Goal: Transaction & Acquisition: Purchase product/service

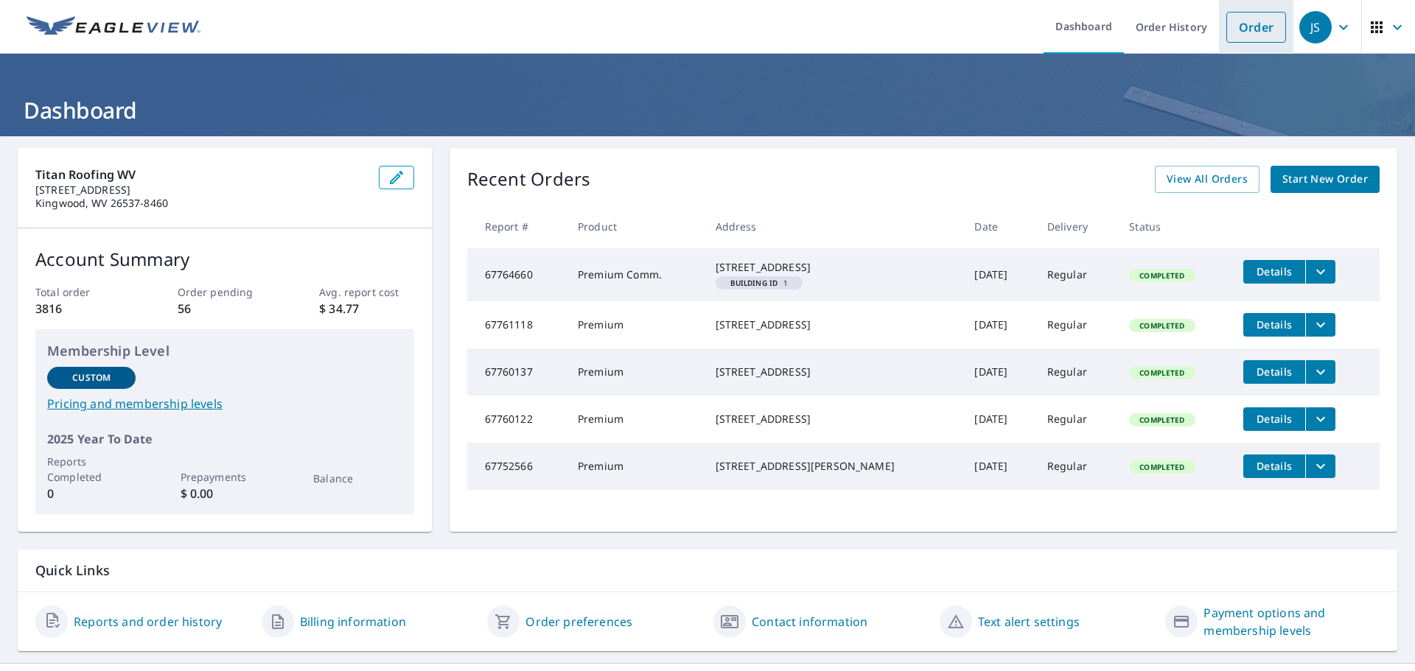
click at [1267, 38] on link "Order" at bounding box center [1256, 27] width 60 height 31
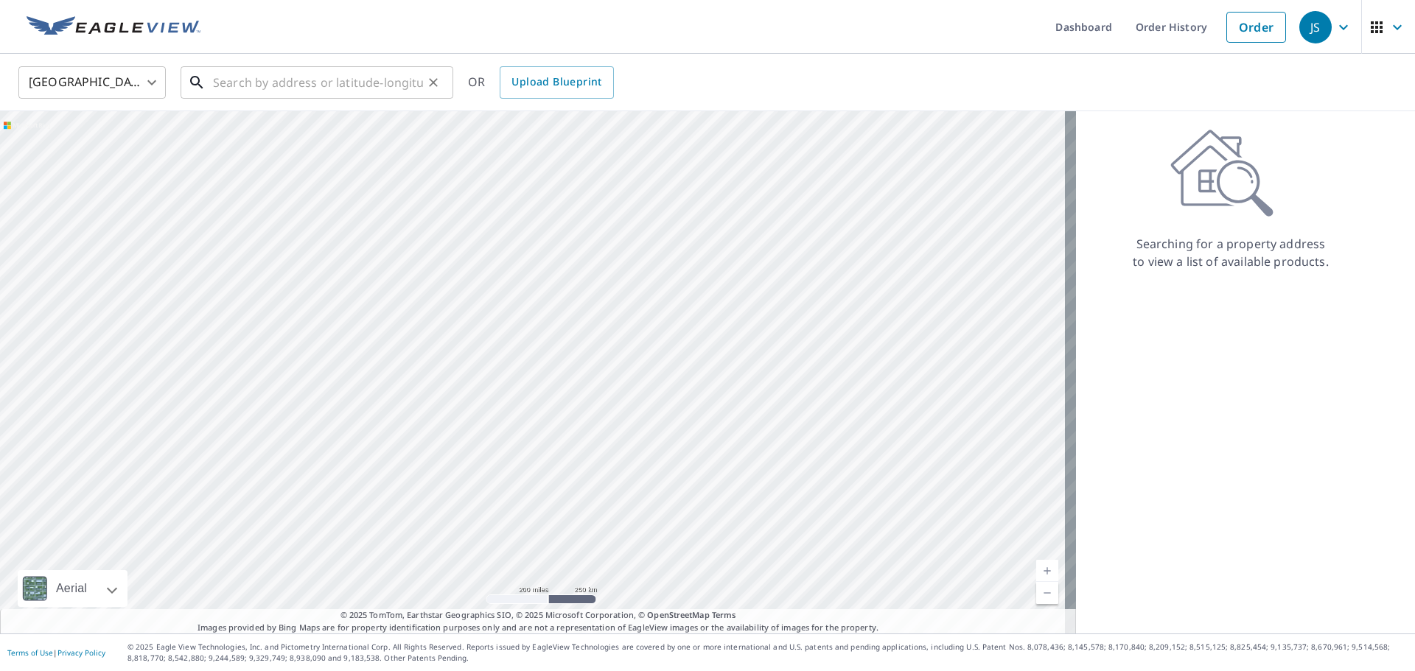
click at [296, 92] on input "text" at bounding box center [318, 82] width 210 height 41
paste input "[STREET_ADDRESS][PERSON_NAME]"
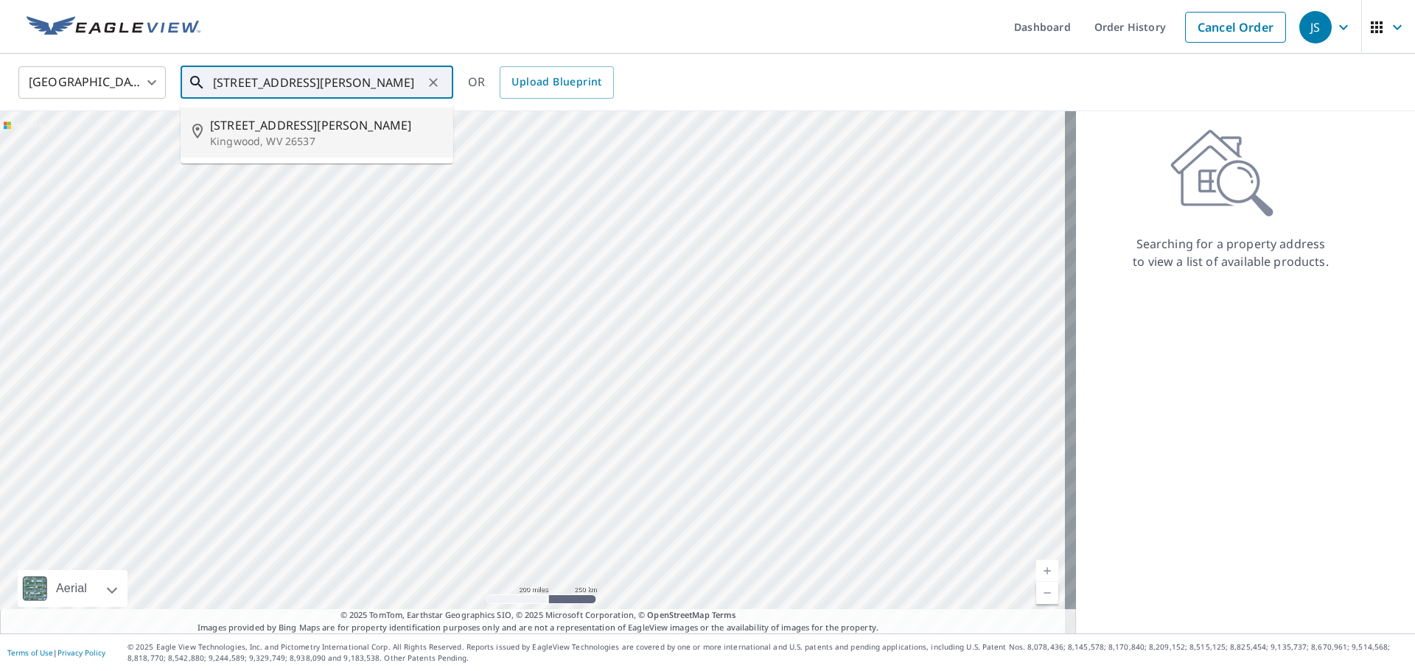
click at [377, 132] on span "[STREET_ADDRESS][PERSON_NAME]" at bounding box center [325, 125] width 231 height 18
type input "[STREET_ADDRESS][PERSON_NAME]"
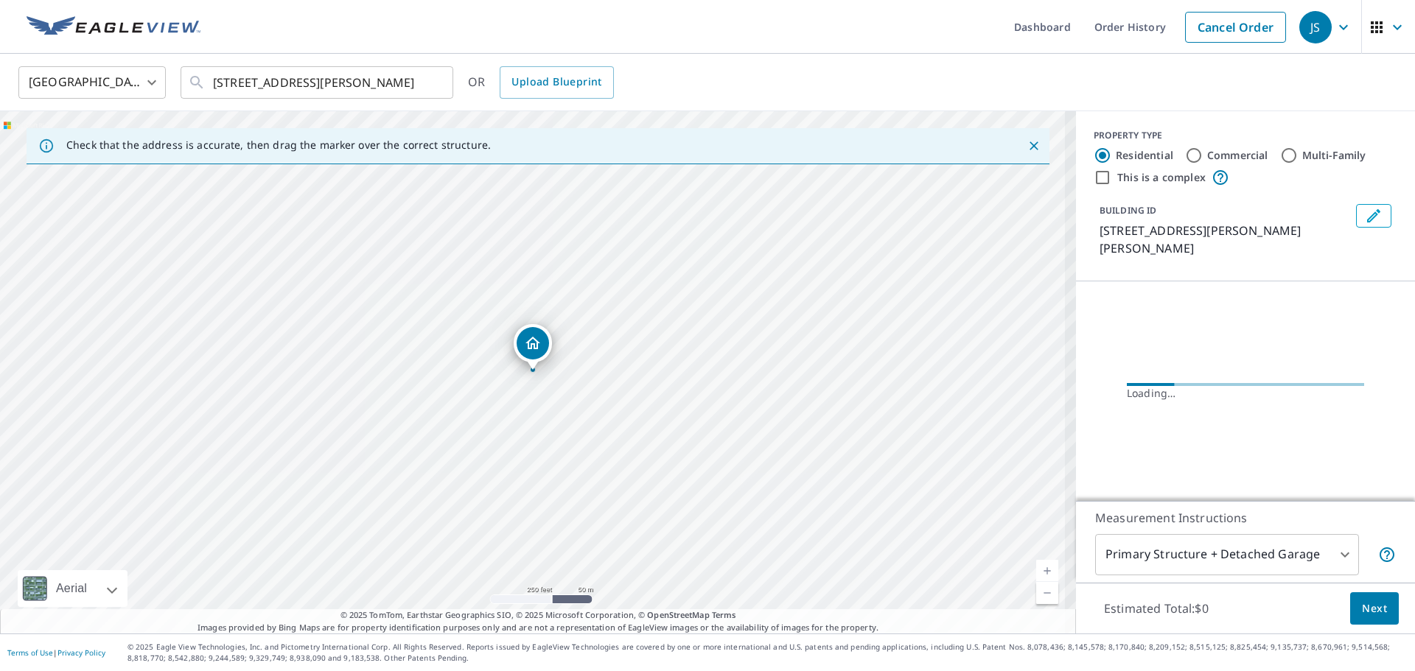
scroll to position [0, 0]
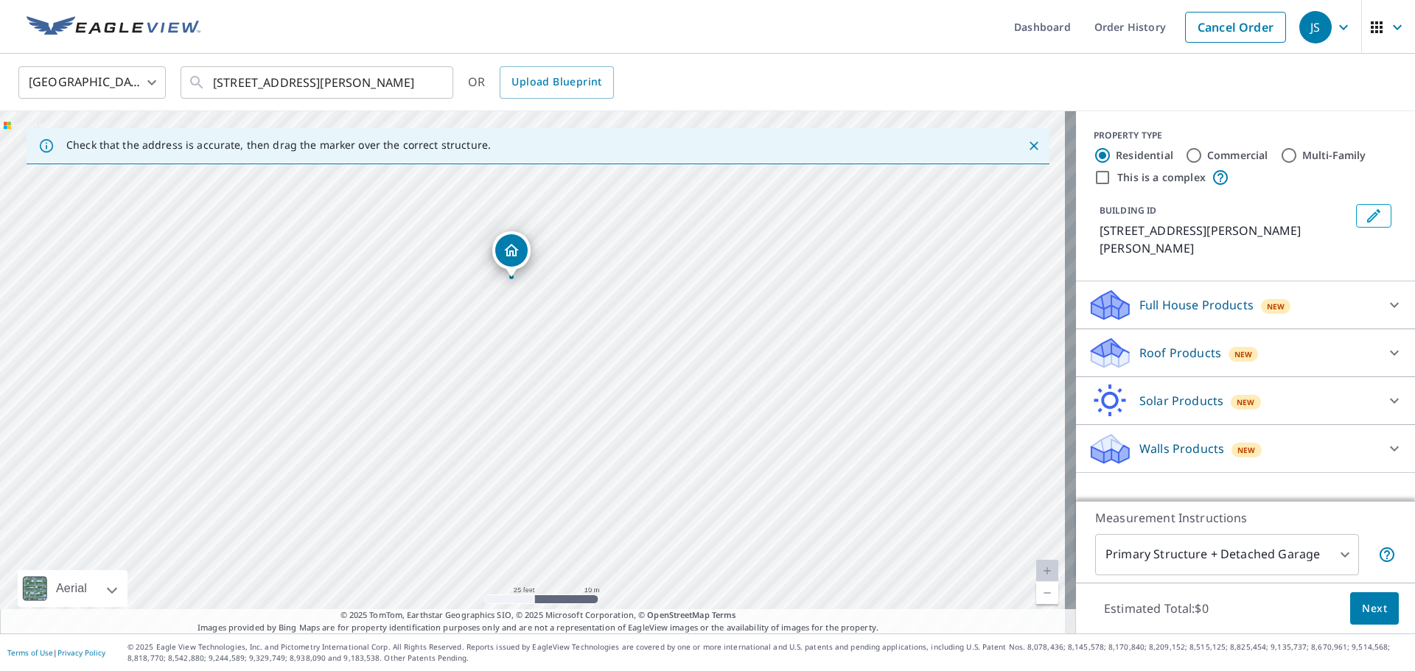
drag, startPoint x: 520, startPoint y: 455, endPoint x: 498, endPoint y: 362, distance: 95.3
click at [498, 362] on div "[STREET_ADDRESS][PERSON_NAME]" at bounding box center [538, 372] width 1076 height 523
click at [1277, 349] on div "Roof Products New" at bounding box center [1232, 353] width 289 height 35
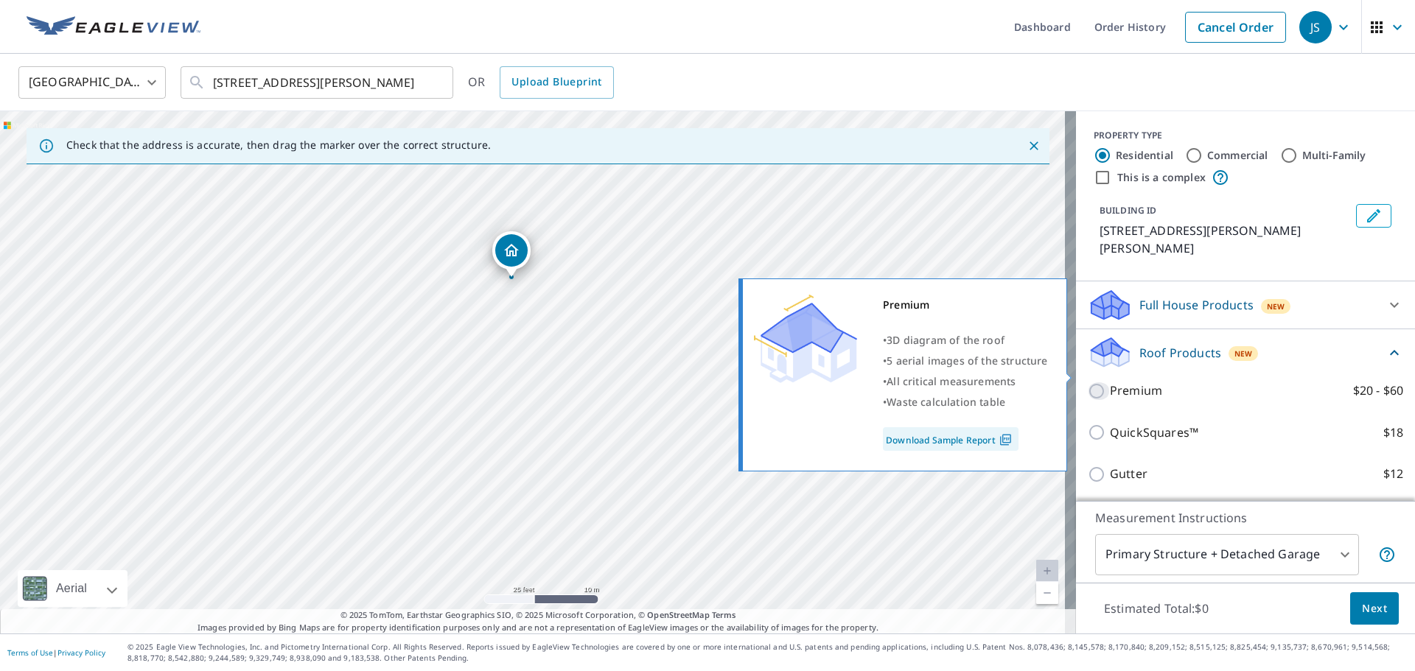
click at [1088, 382] on input "Premium $20 - $60" at bounding box center [1099, 391] width 22 height 18
checkbox input "true"
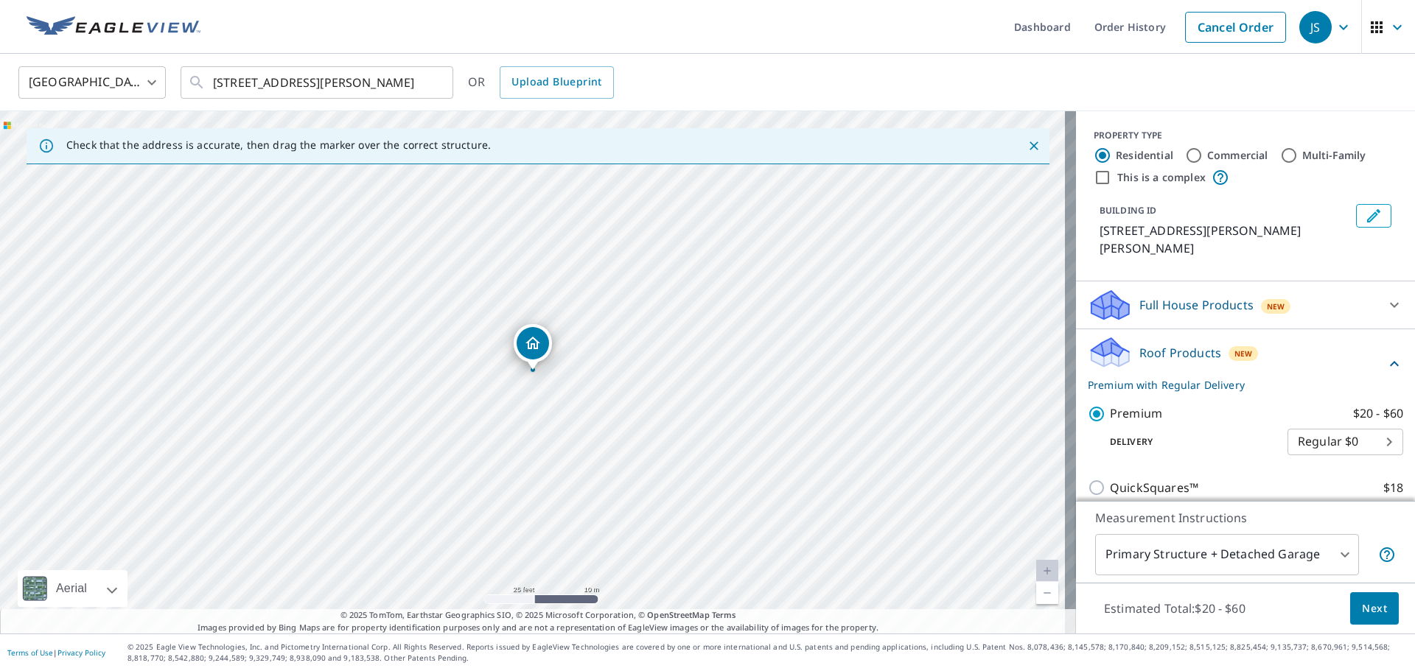
click at [1362, 600] on span "Next" at bounding box center [1374, 609] width 25 height 18
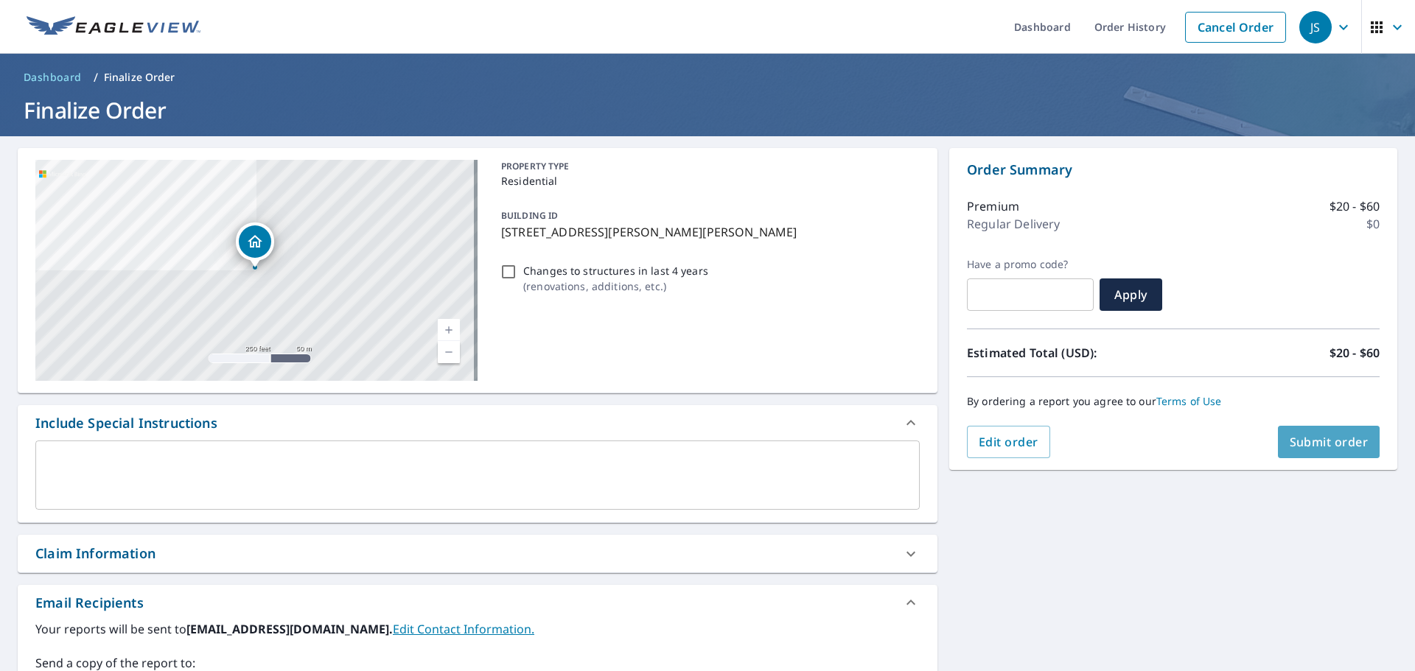
click at [1318, 449] on span "Submit order" at bounding box center [1329, 442] width 79 height 16
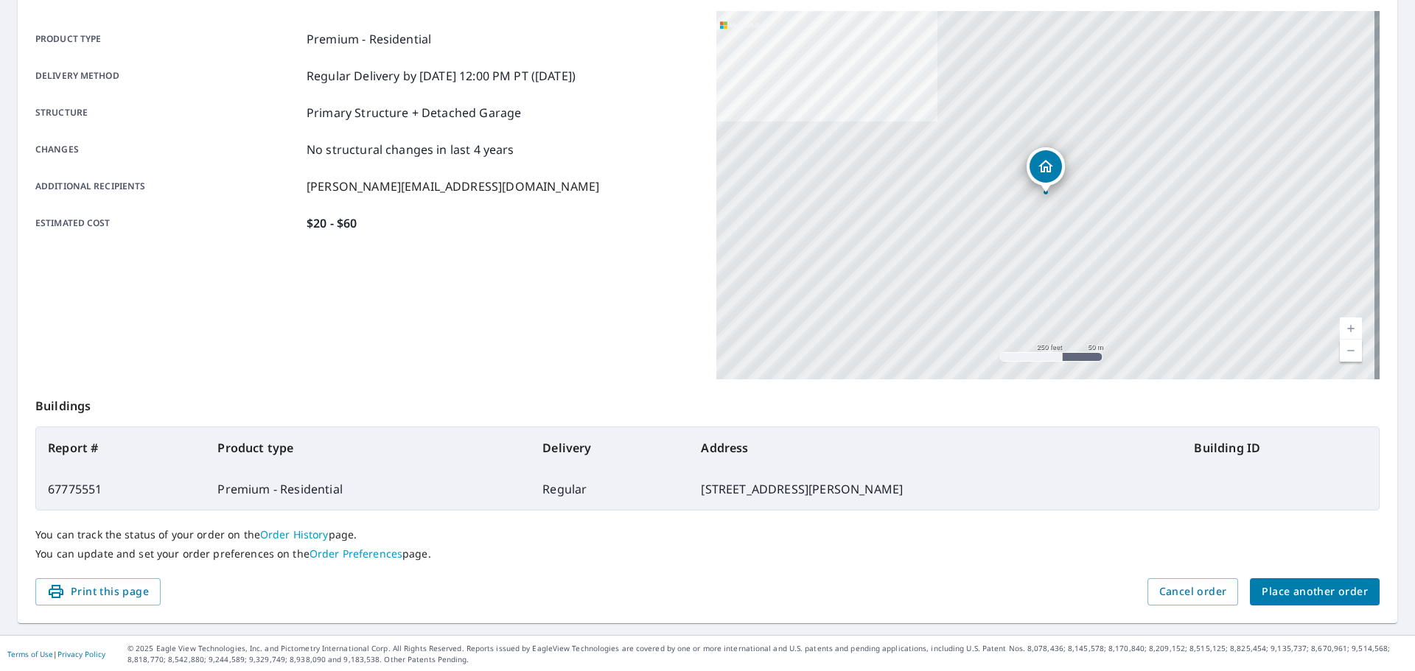
scroll to position [196, 0]
drag, startPoint x: 1293, startPoint y: 591, endPoint x: 1313, endPoint y: 599, distance: 22.2
click at [1313, 599] on span "Place another order" at bounding box center [1315, 590] width 106 height 18
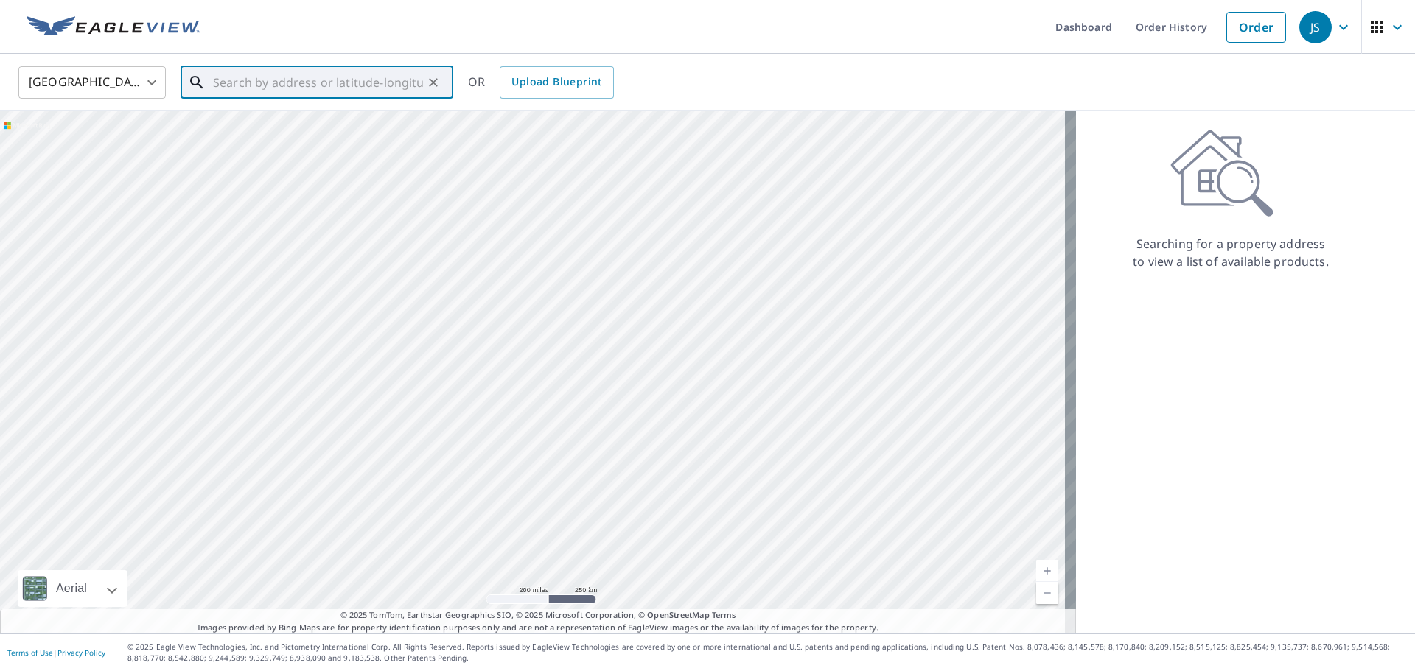
click at [318, 88] on input "text" at bounding box center [318, 82] width 210 height 41
paste input "[STREET_ADDRESS][PERSON_NAME]"
click at [308, 127] on span "[STREET_ADDRESS][PERSON_NAME]" at bounding box center [325, 125] width 231 height 18
type input "[STREET_ADDRESS][PERSON_NAME]"
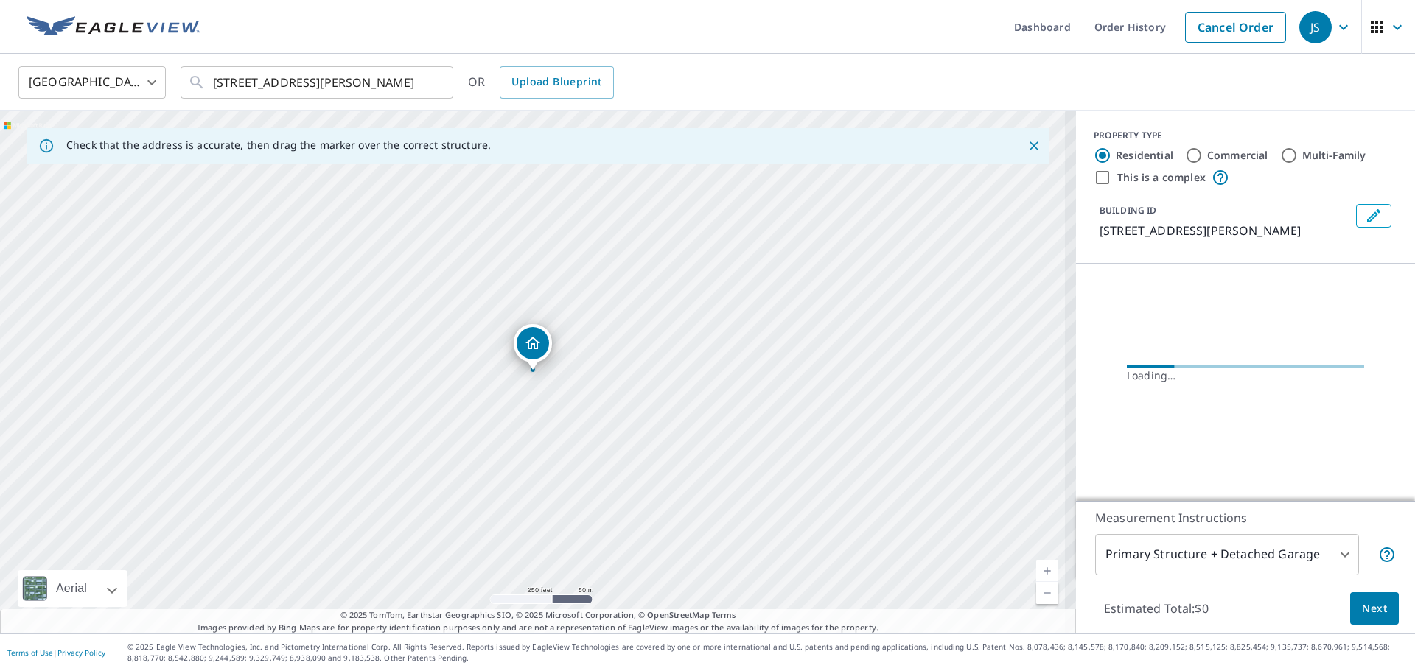
scroll to position [0, 0]
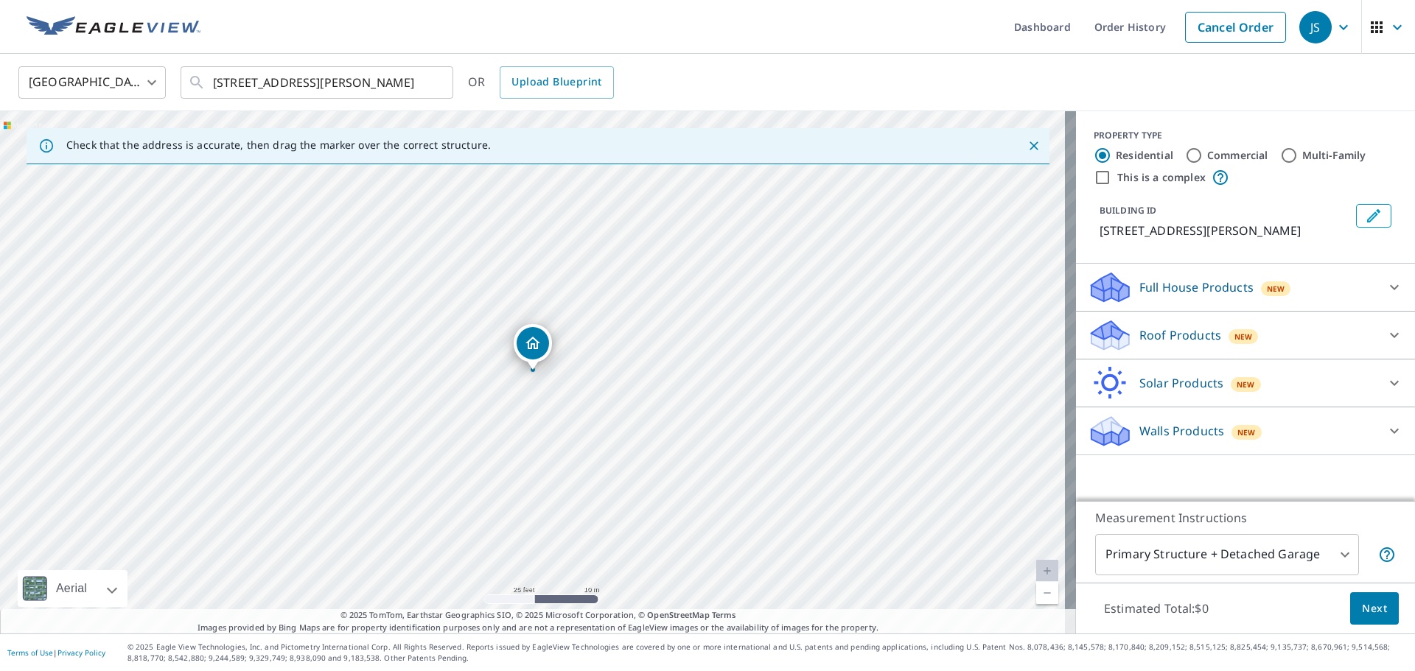
click at [1239, 345] on div "Roof Products New" at bounding box center [1232, 335] width 289 height 35
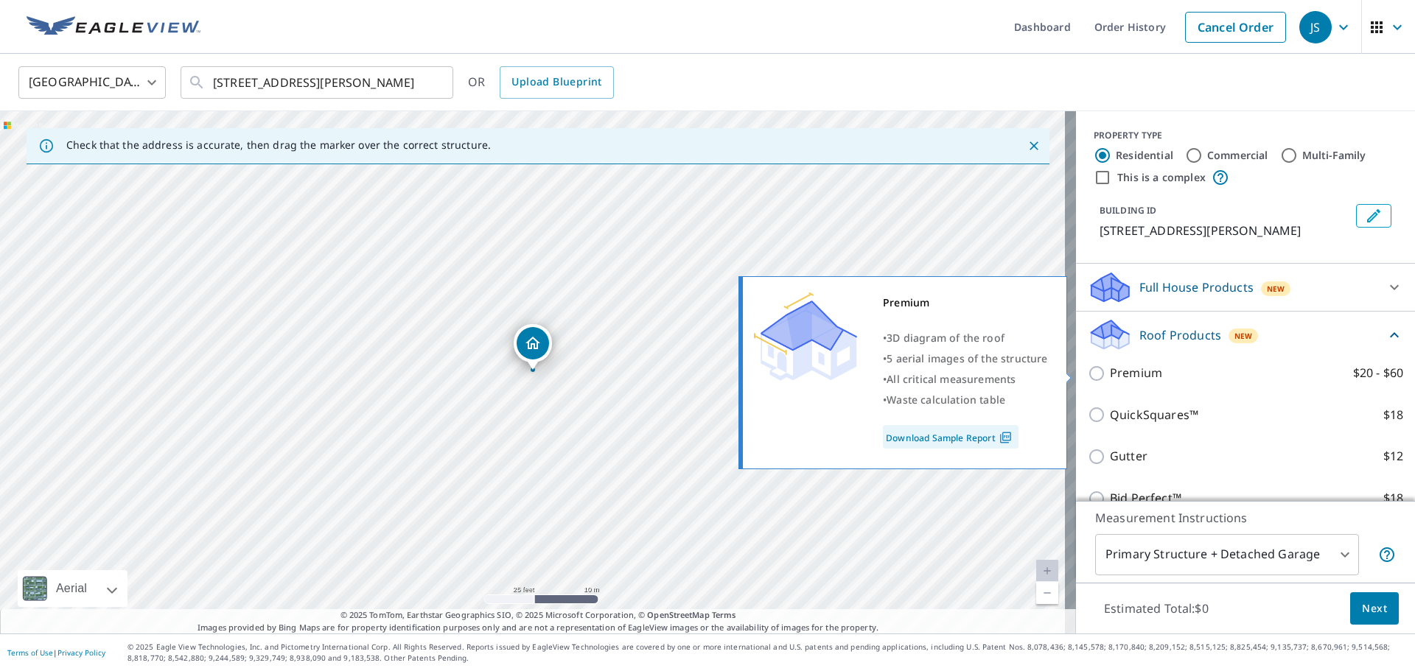
click at [1091, 374] on input "Premium $20 - $60" at bounding box center [1099, 374] width 22 height 18
checkbox input "true"
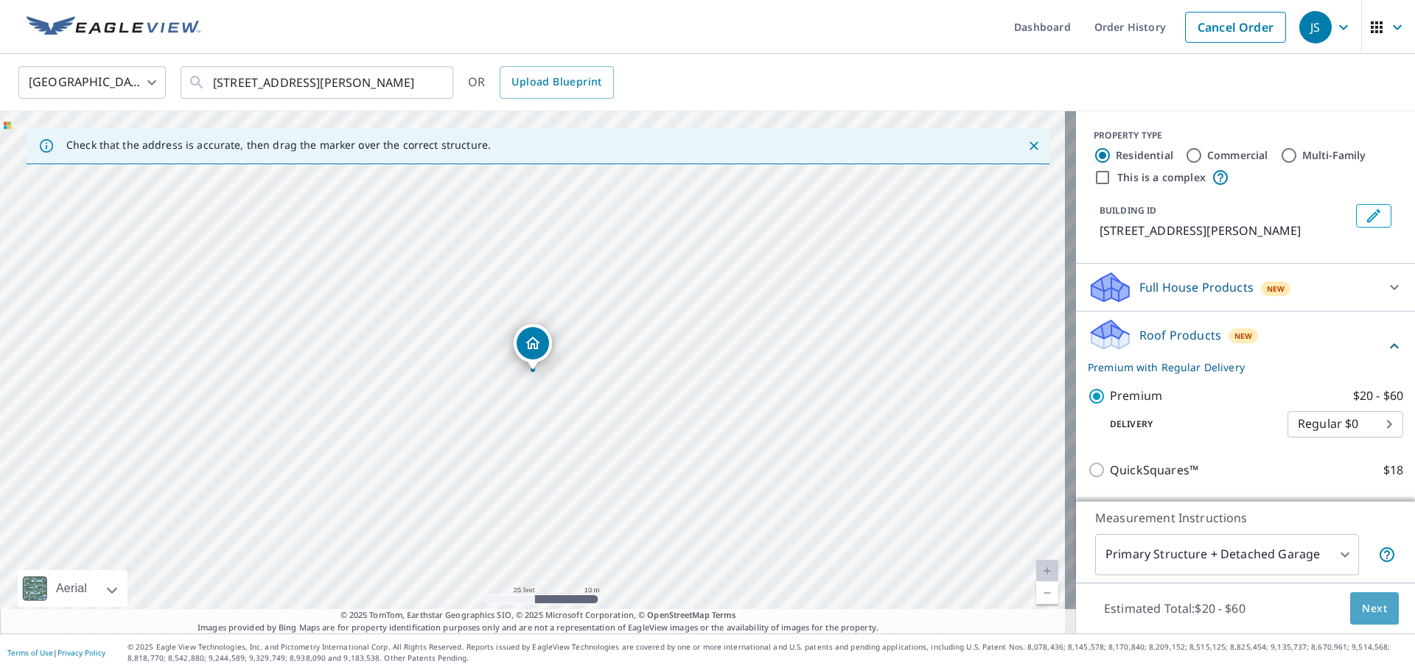
click at [1374, 618] on button "Next" at bounding box center [1374, 609] width 49 height 33
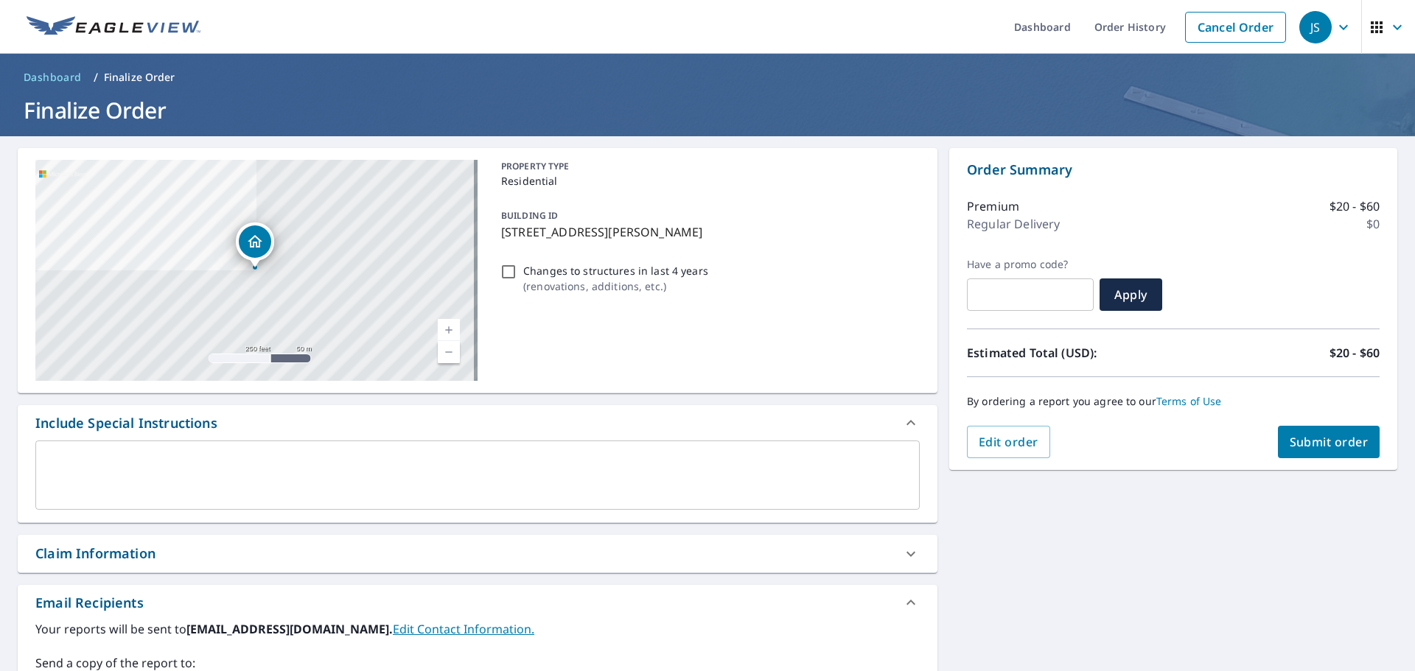
click at [1313, 452] on button "Submit order" at bounding box center [1329, 442] width 102 height 32
